Goal: Use online tool/utility: Utilize a website feature to perform a specific function

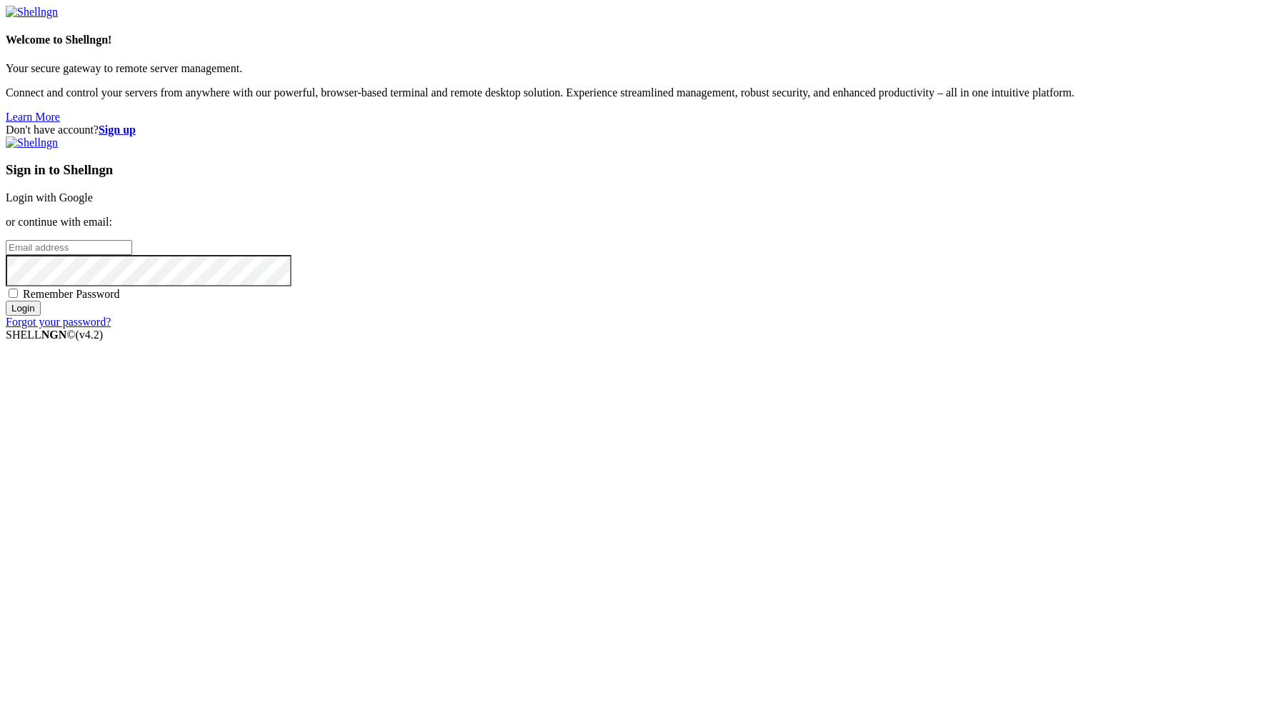
type input "[PERSON_NAME][EMAIL_ADDRESS][DOMAIN_NAME]"
click at [41, 316] on input "Login" at bounding box center [23, 308] width 35 height 15
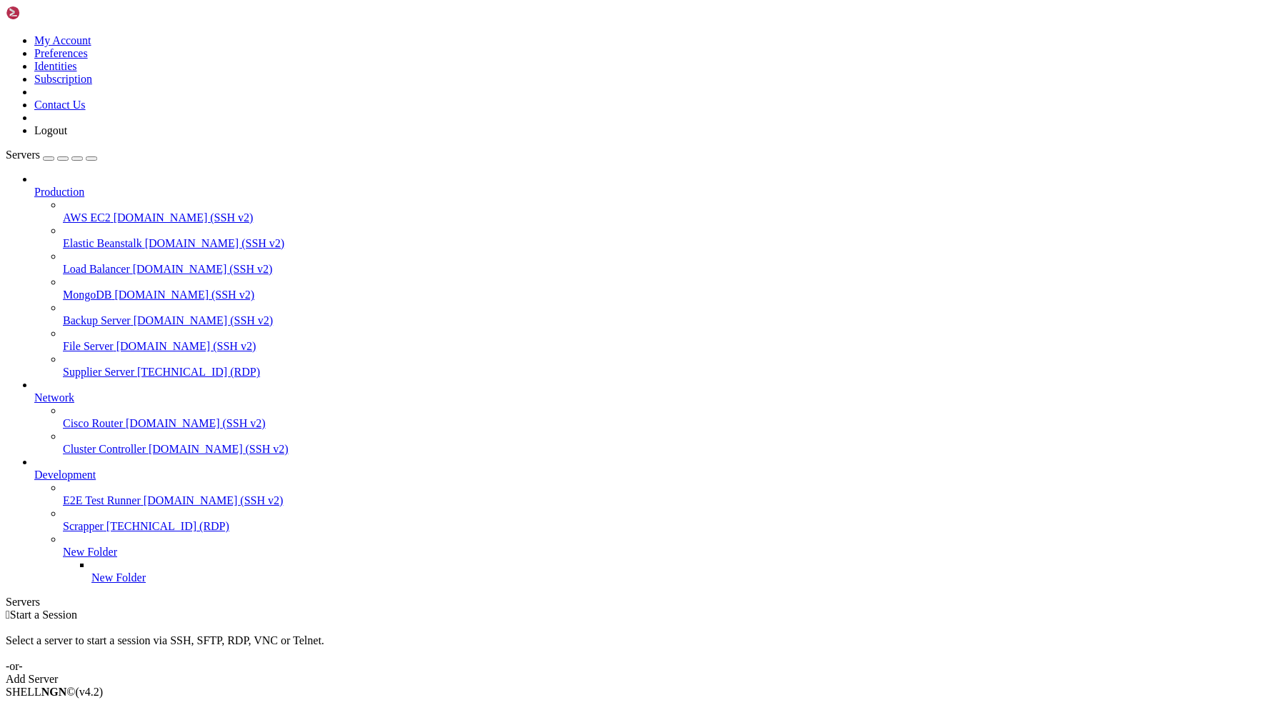
click at [137, 366] on span "[TECHNICAL_ID] (RDP)" at bounding box center [198, 372] width 123 height 12
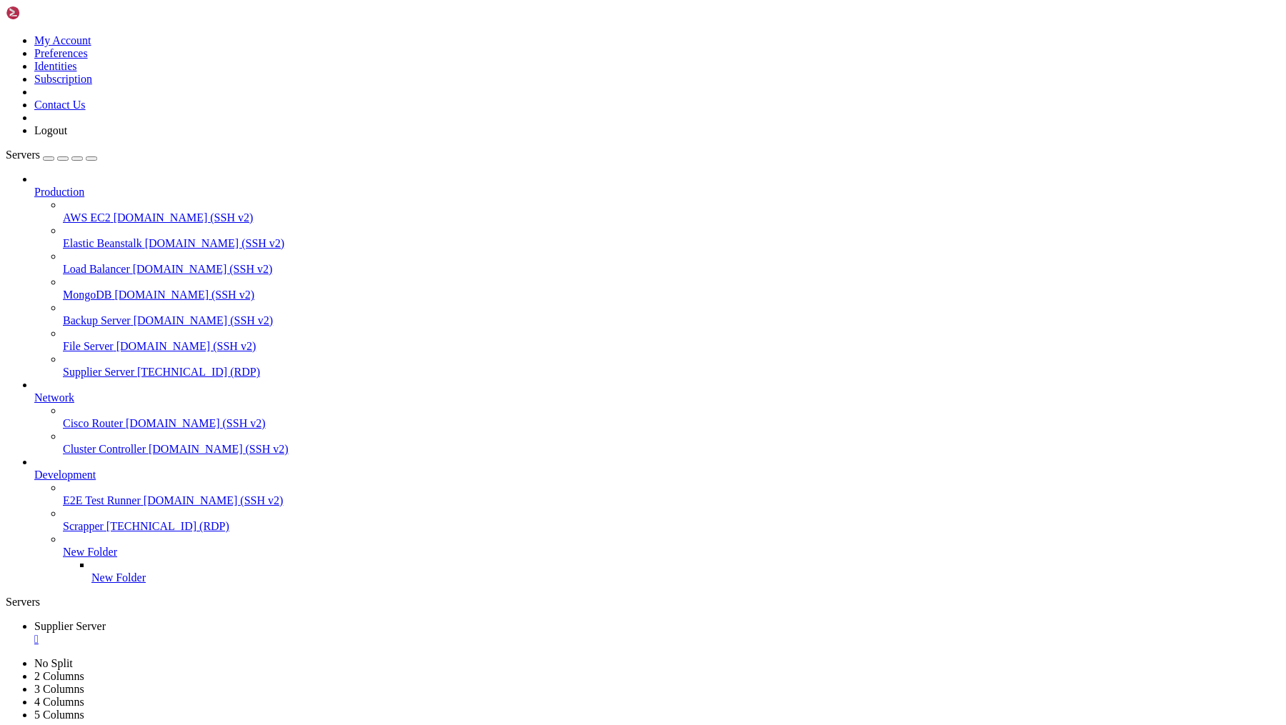
click at [289, 633] on div "" at bounding box center [657, 639] width 1246 height 13
